Goal: Information Seeking & Learning: Learn about a topic

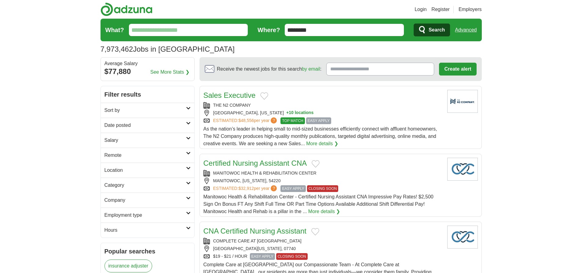
type input "********"
click at [466, 30] on link "Advanced" at bounding box center [466, 30] width 22 height 12
